Goal: Communication & Community: Connect with others

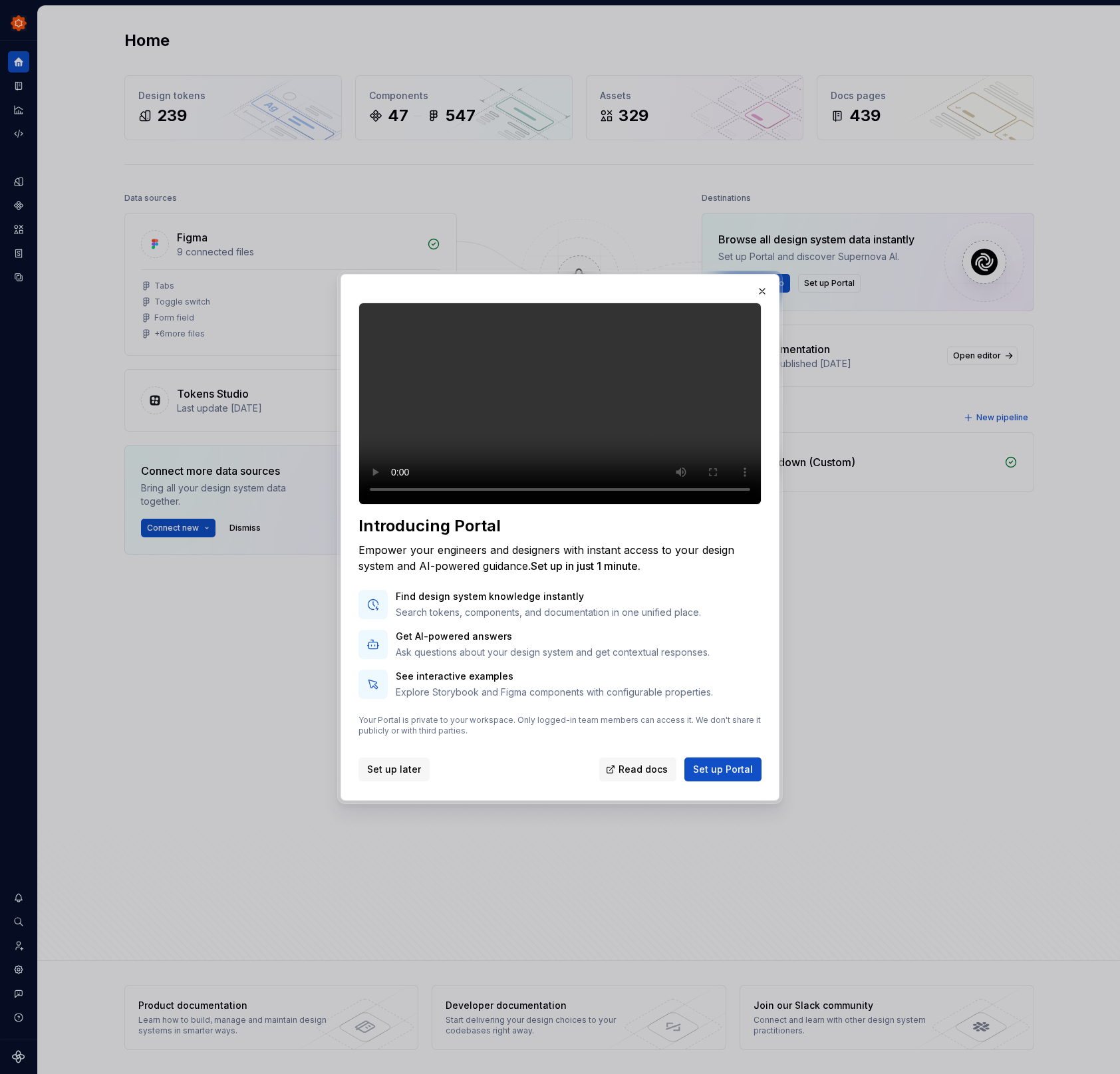
click at [392, 776] on span "Set up later" at bounding box center [394, 769] width 54 height 13
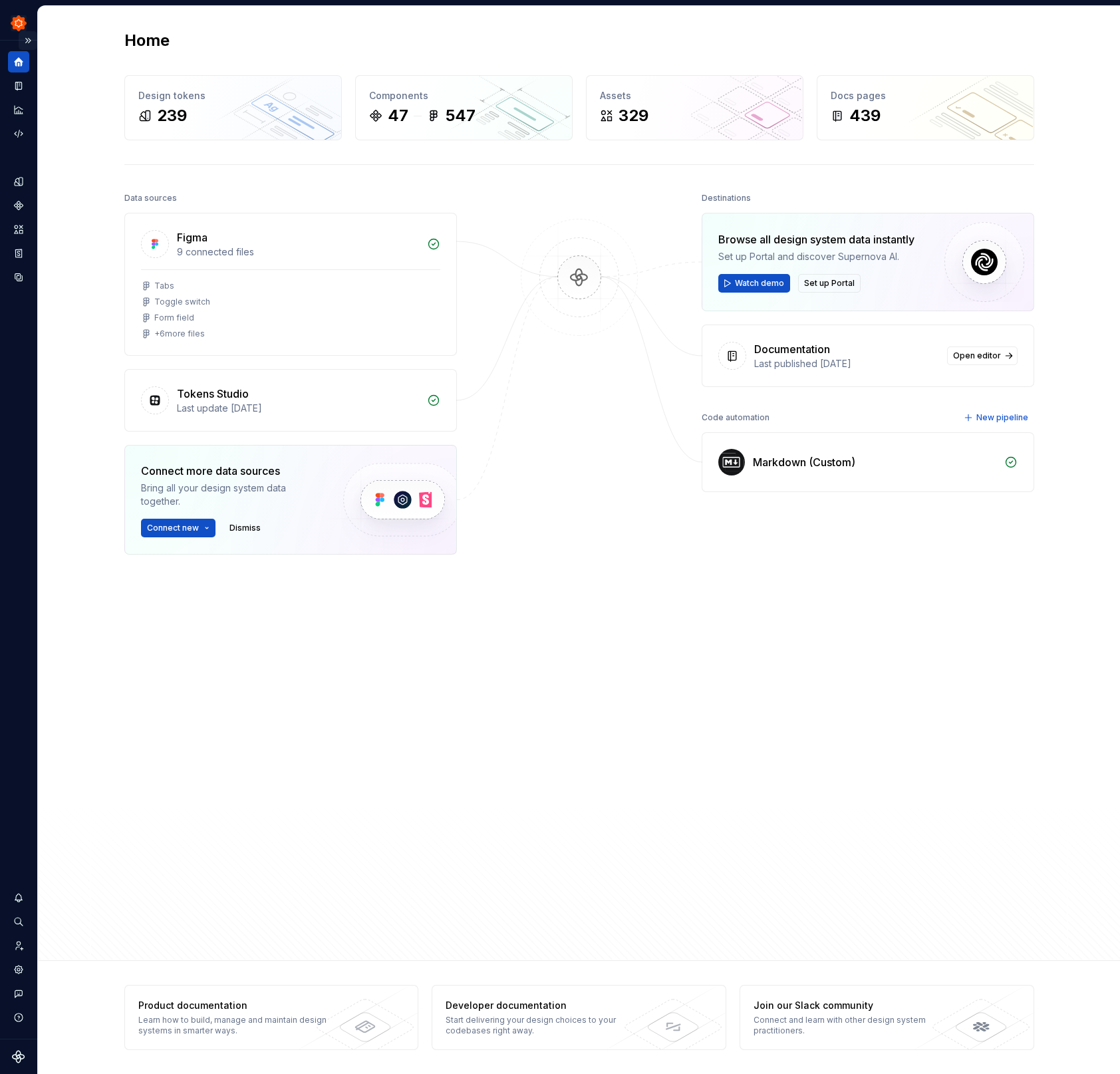
click at [26, 38] on button "Expand sidebar" at bounding box center [28, 41] width 18 height 18
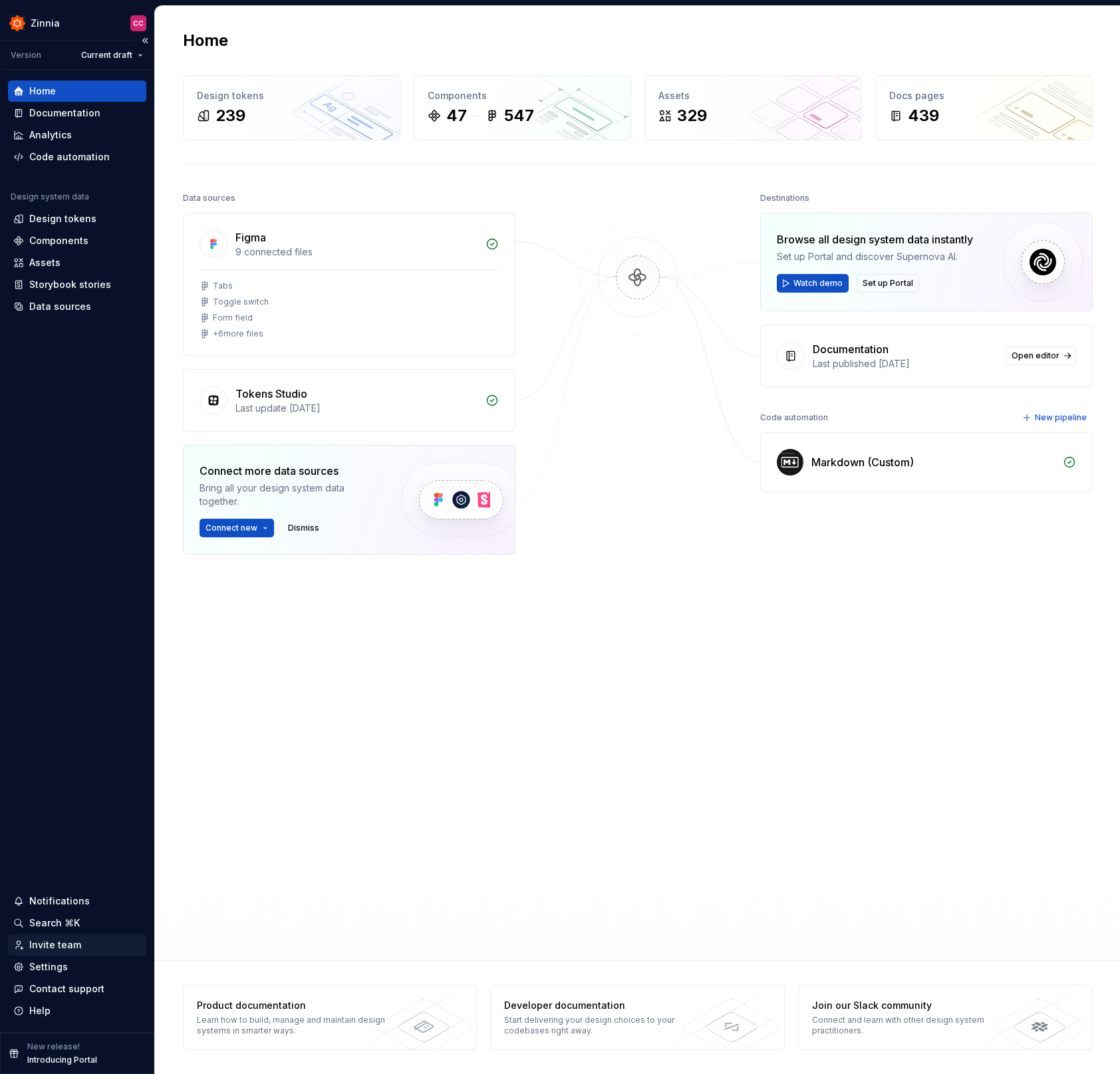
click at [82, 947] on div "Invite team" at bounding box center [77, 945] width 128 height 13
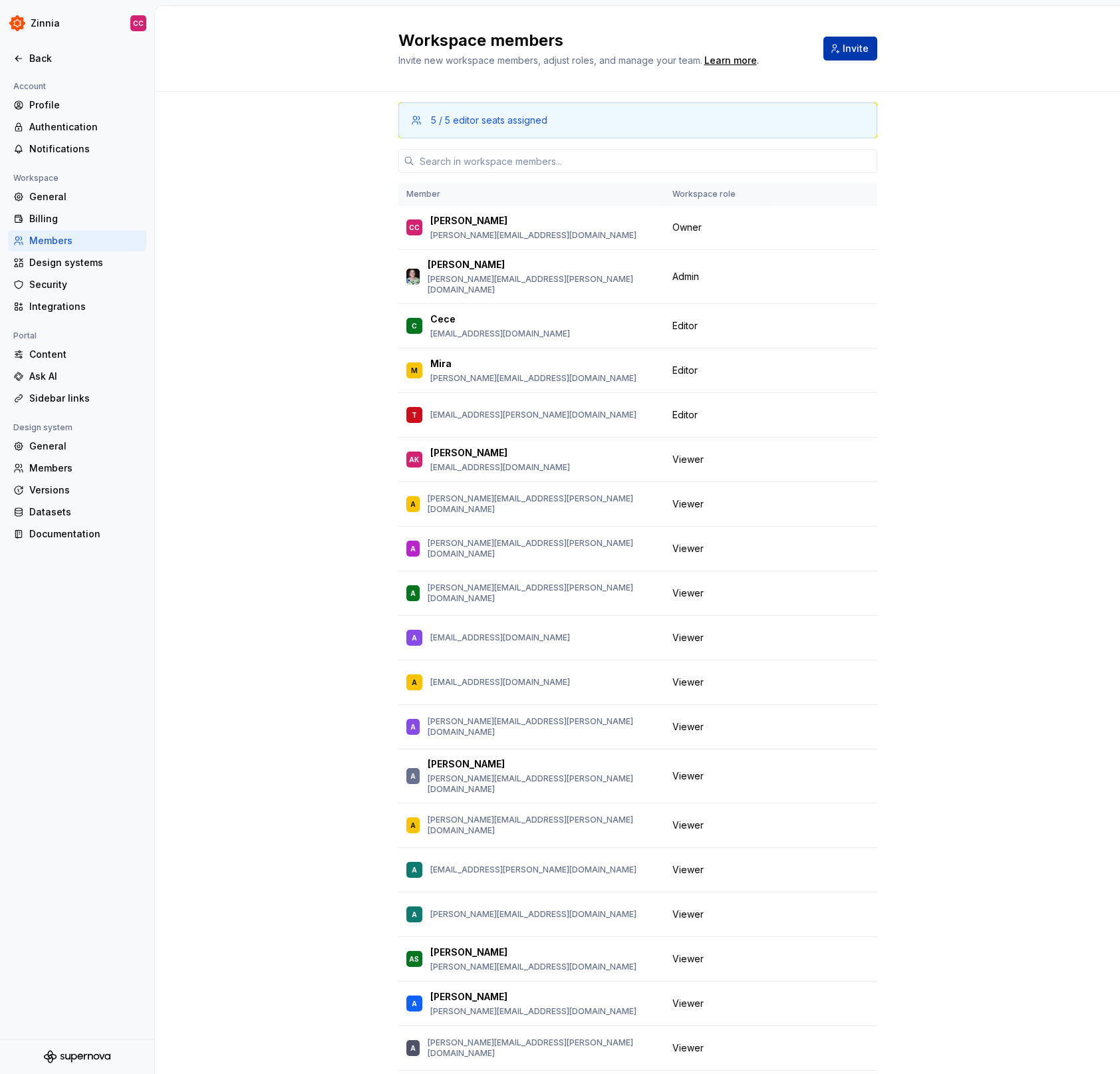
click at [855, 49] on span "Invite" at bounding box center [856, 48] width 26 height 13
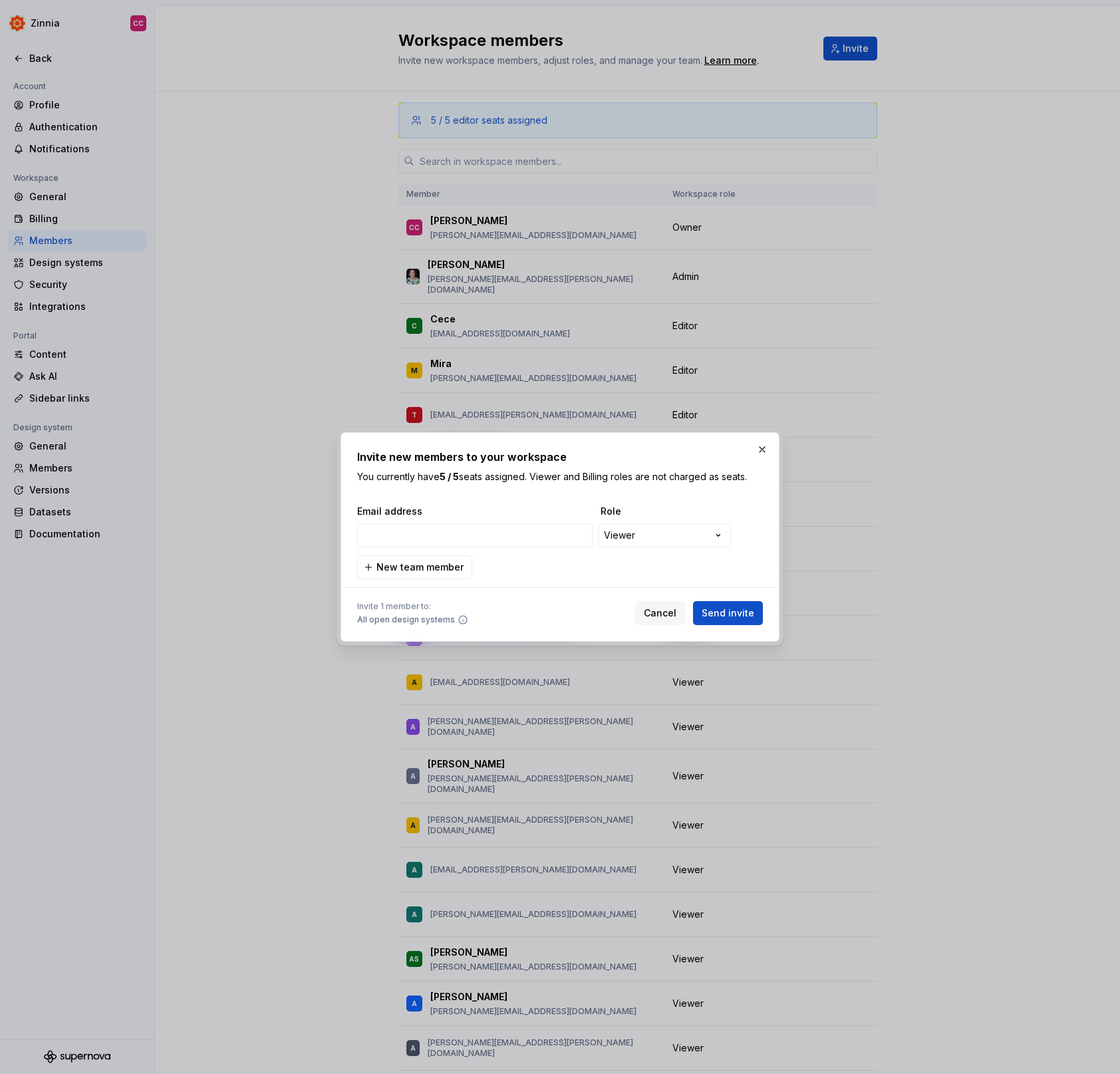
type input "[EMAIL_ADDRESS][DOMAIN_NAME]"
click at [760, 451] on button "button" at bounding box center [762, 450] width 18 height 18
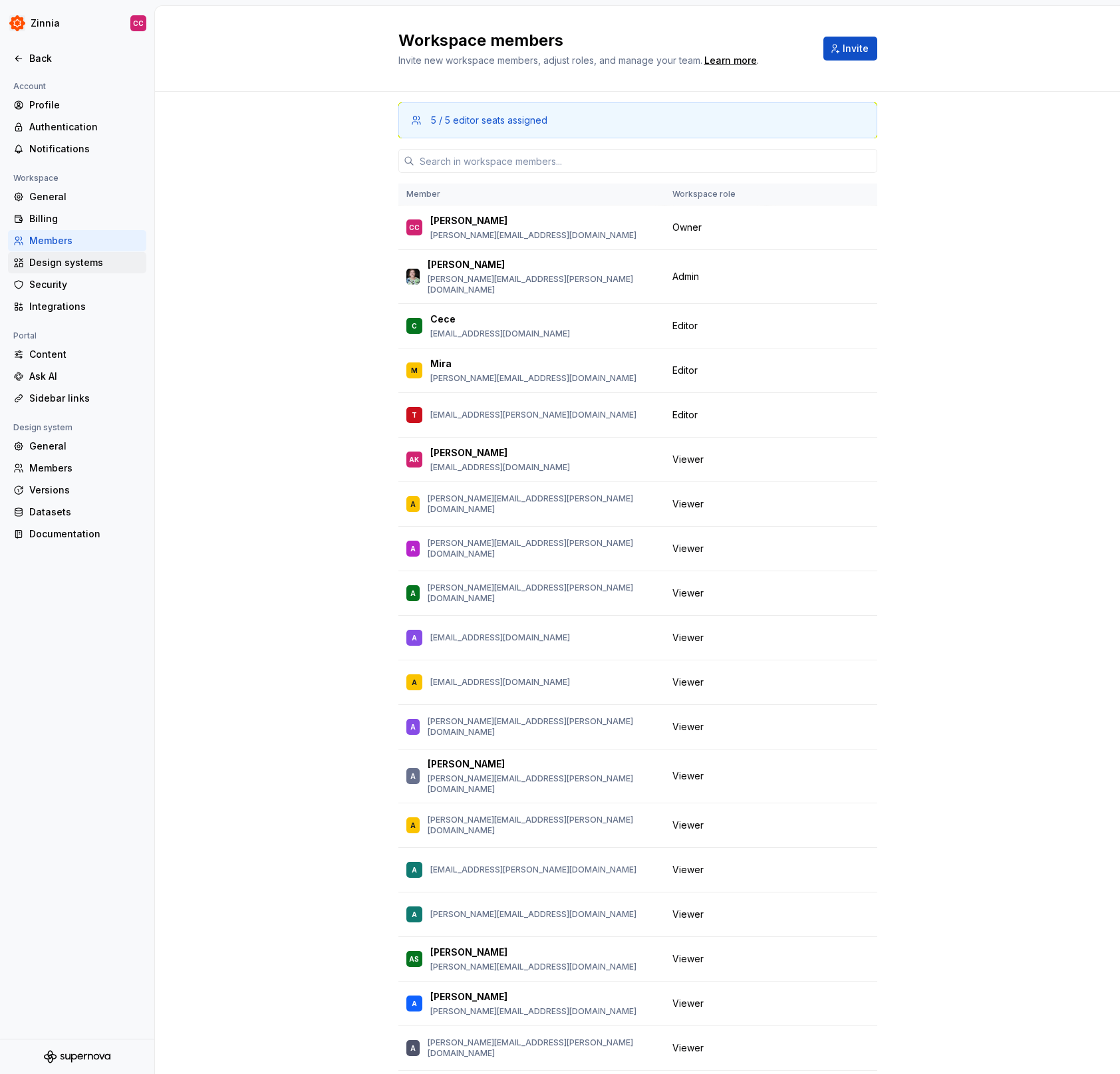
click at [69, 262] on div "Design systems" at bounding box center [85, 263] width 112 height 13
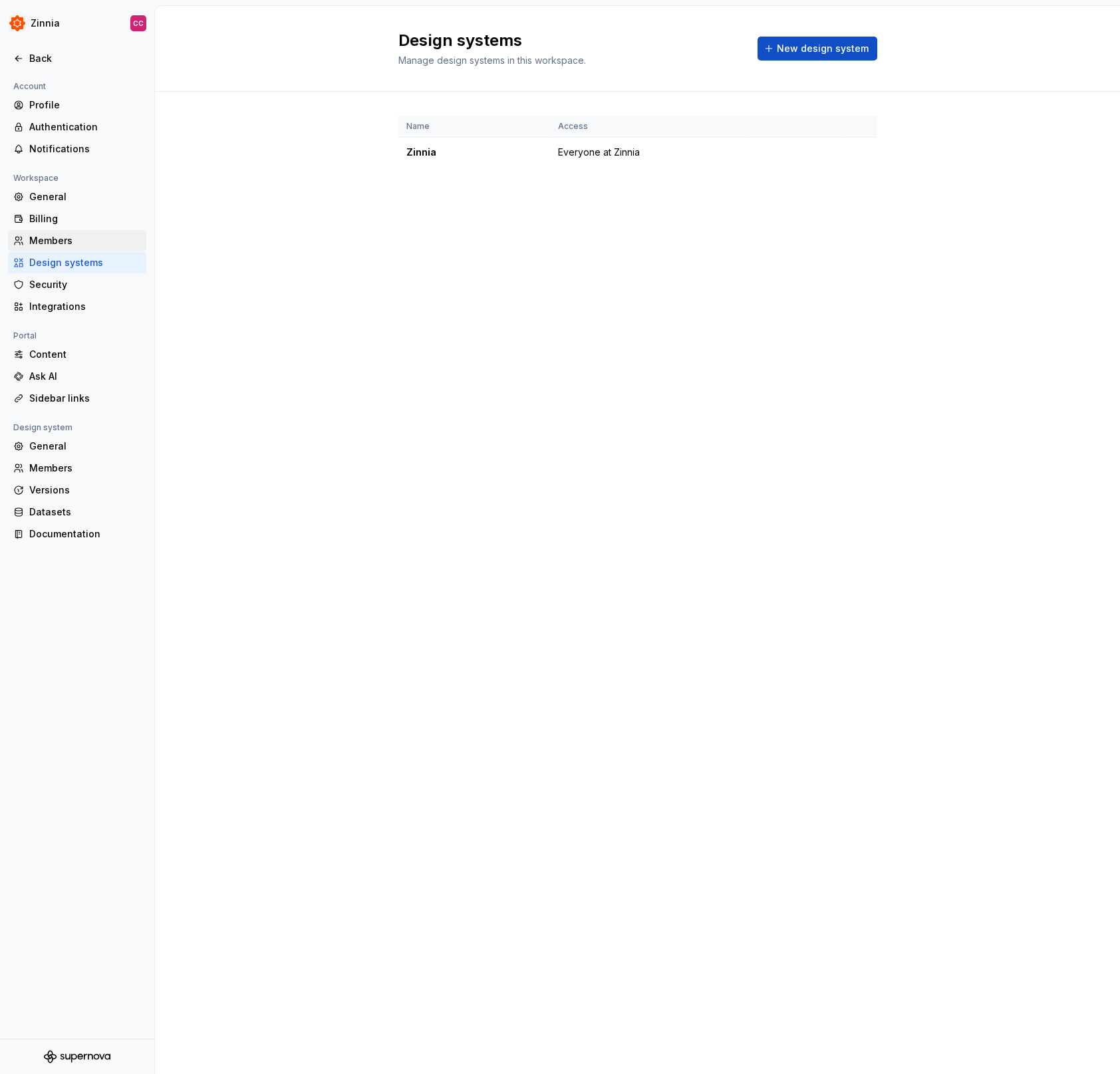
click at [85, 243] on div "Members" at bounding box center [85, 240] width 112 height 13
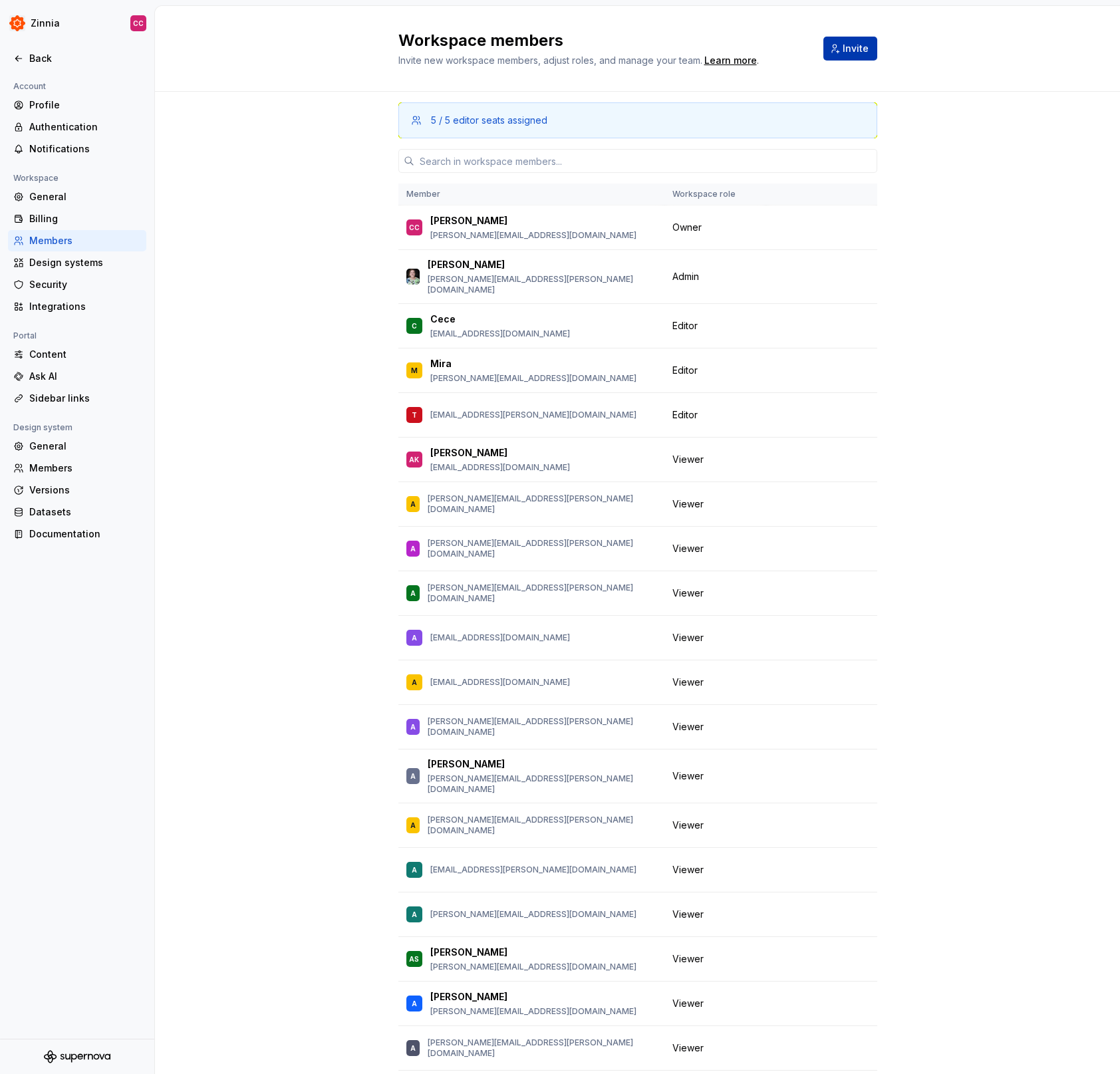
click at [852, 52] on span "Invite" at bounding box center [856, 48] width 26 height 13
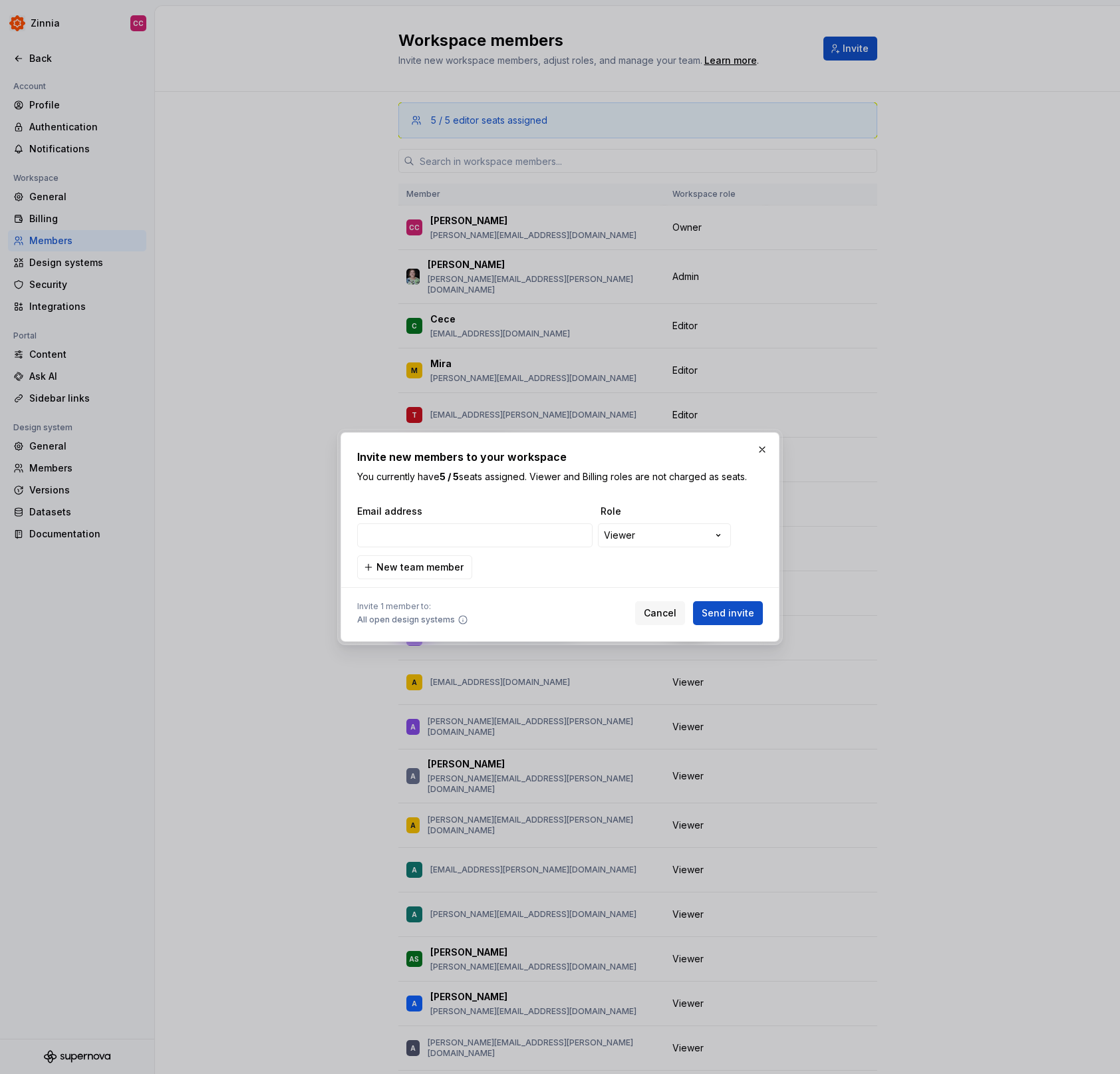
type input "[EMAIL_ADDRESS][DOMAIN_NAME]"
click at [583, 584] on div at bounding box center [560, 588] width 406 height 17
click at [730, 612] on span "Send invite" at bounding box center [728, 613] width 52 height 13
